Goal: Information Seeking & Learning: Check status

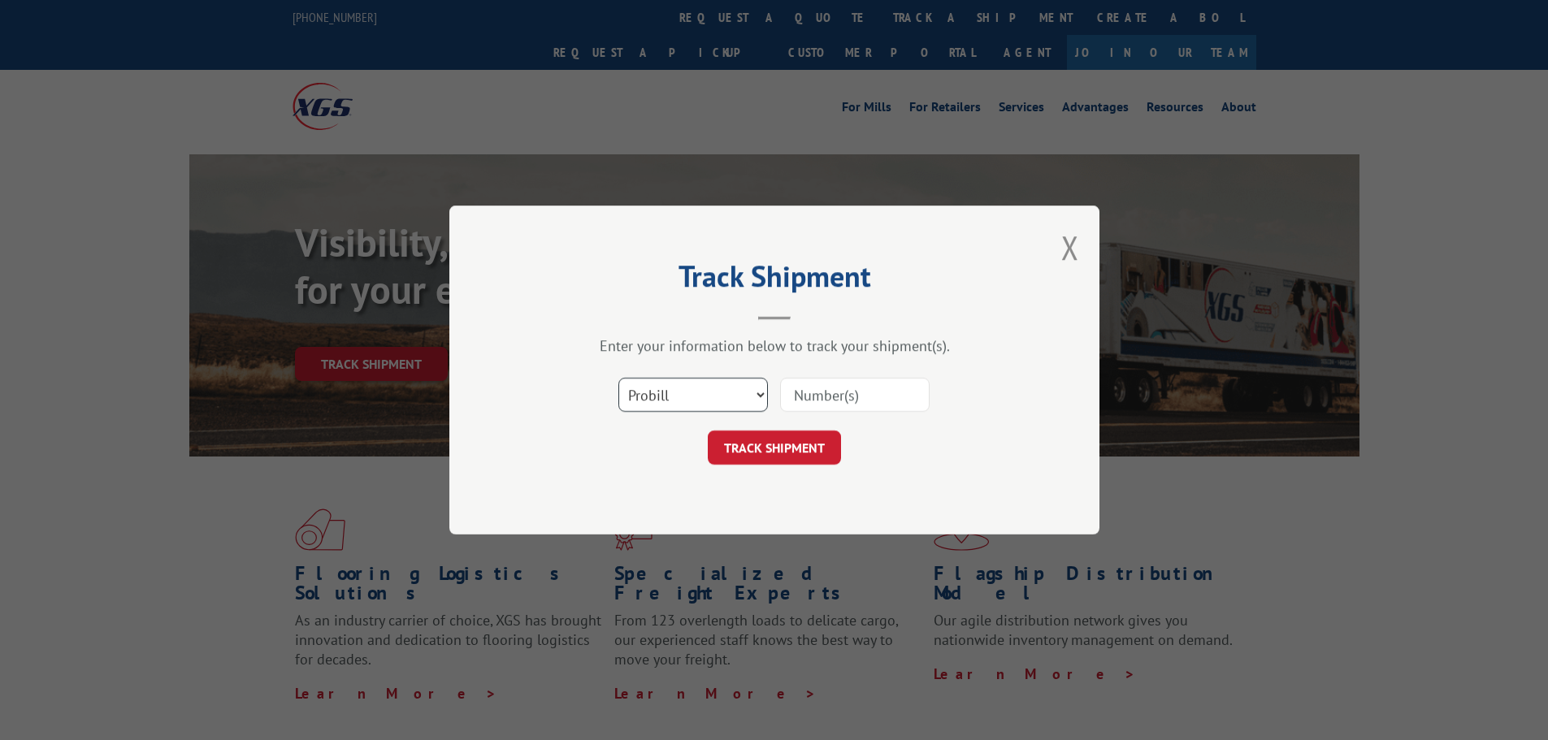
click at [677, 401] on select "Select category... Probill BOL PO" at bounding box center [692, 395] width 149 height 34
click at [737, 396] on select "Select category... Probill BOL PO" at bounding box center [692, 395] width 149 height 34
click at [751, 393] on select "Select category... Probill BOL PO" at bounding box center [692, 395] width 149 height 34
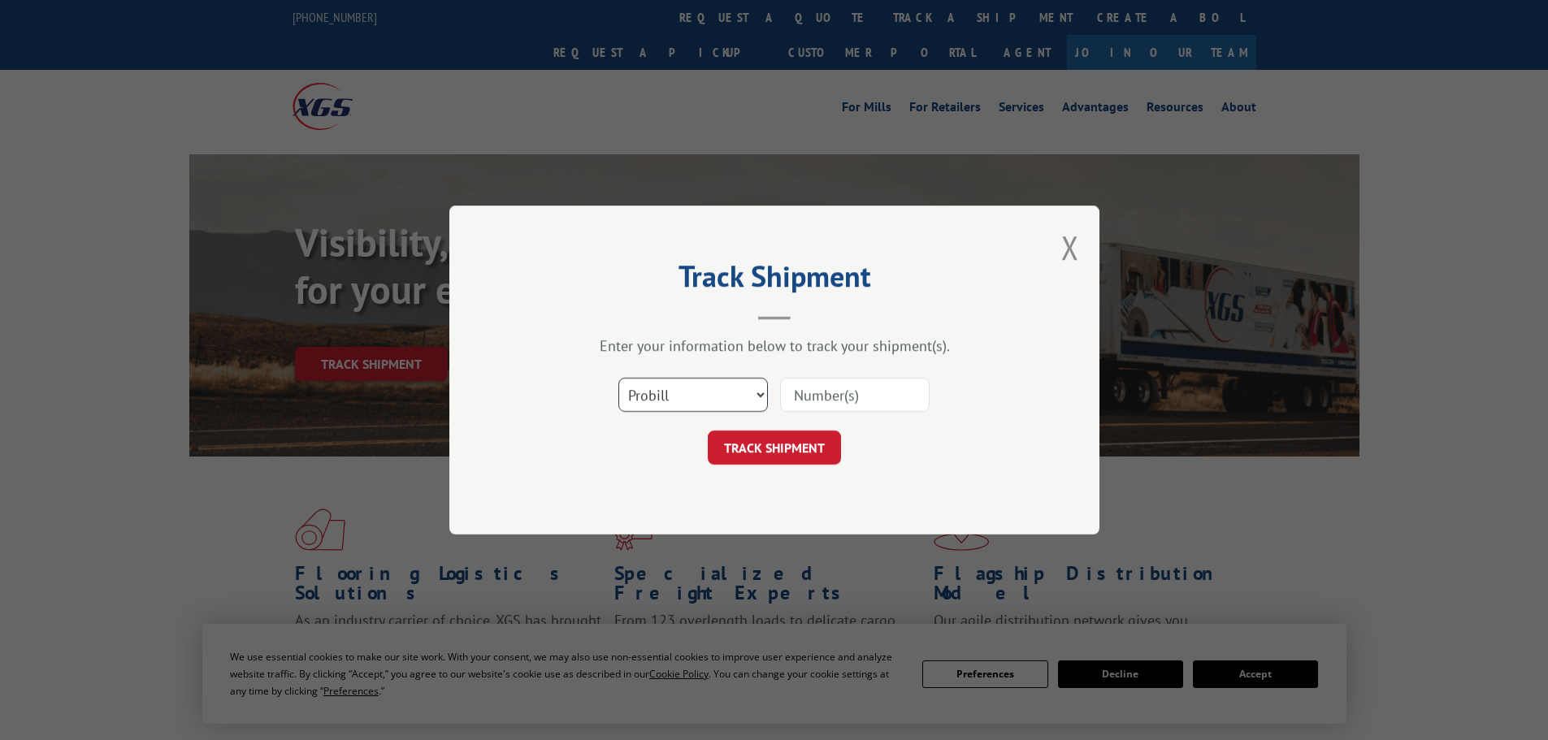
select select "bol"
click at [618, 378] on select "Select category... Probill BOL PO" at bounding box center [692, 395] width 149 height 34
click at [826, 402] on input at bounding box center [854, 395] width 149 height 34
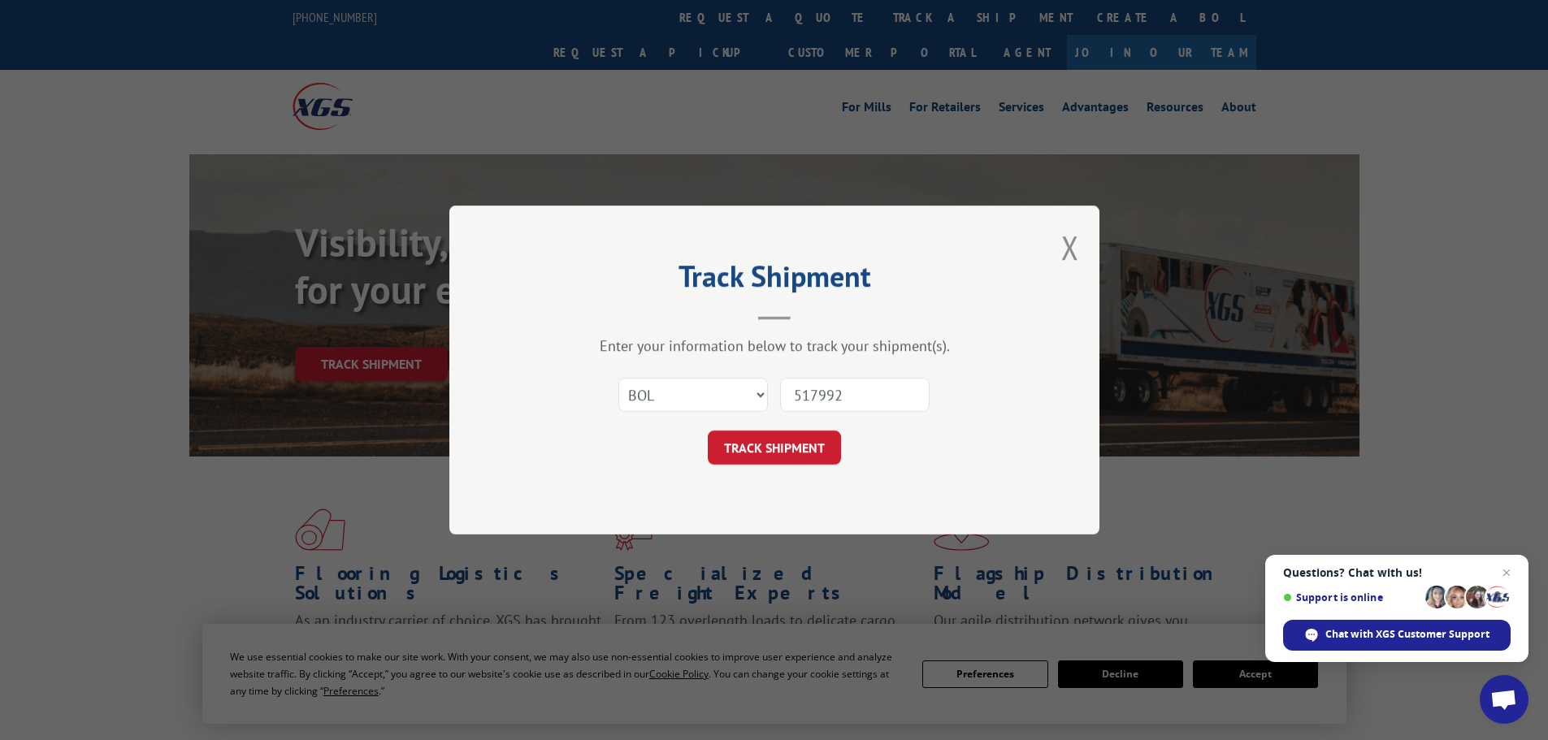
type input "5179929"
click button "TRACK SHIPMENT" at bounding box center [774, 448] width 133 height 34
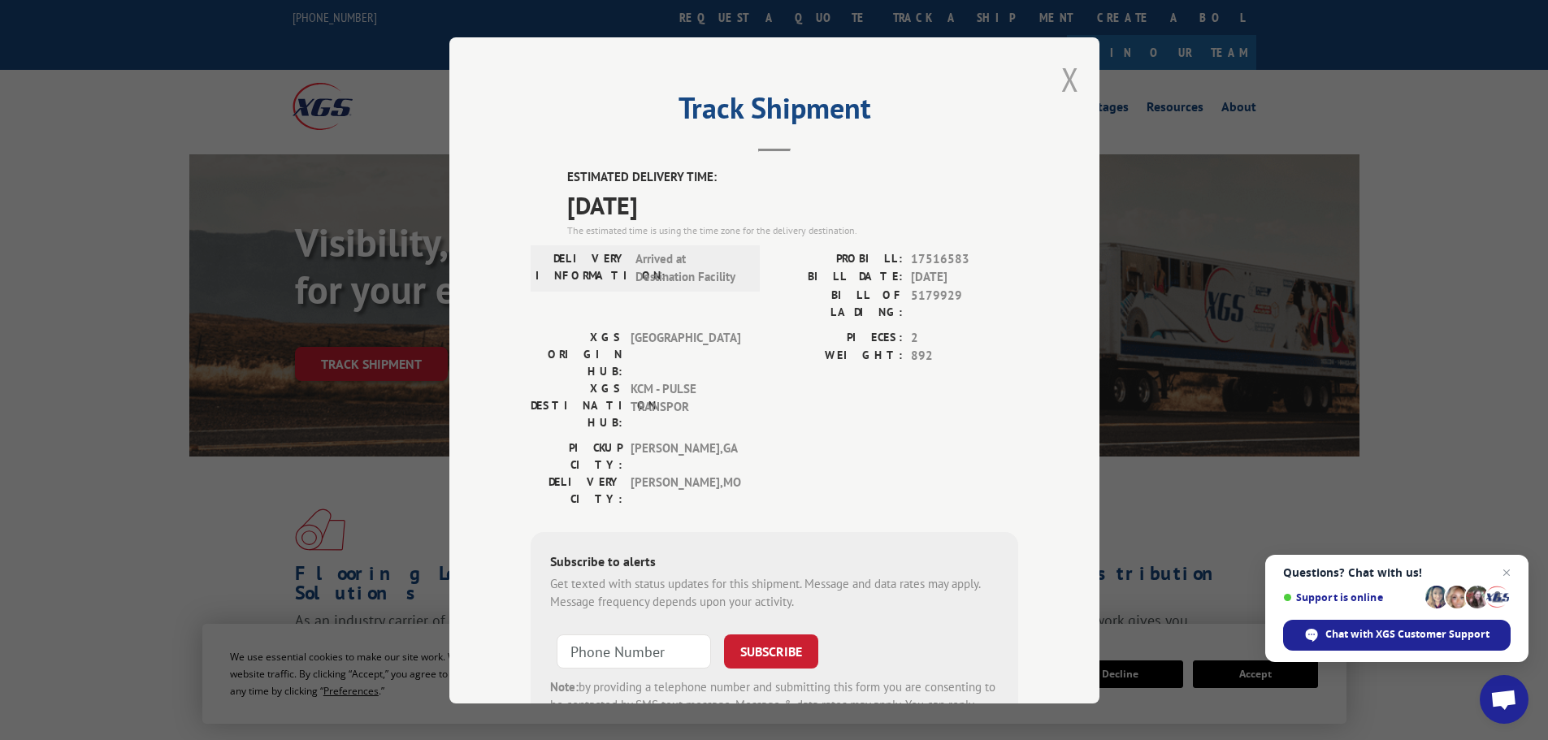
click at [1062, 80] on button "Close modal" at bounding box center [1070, 79] width 18 height 43
